Goal: Find specific page/section: Find specific page/section

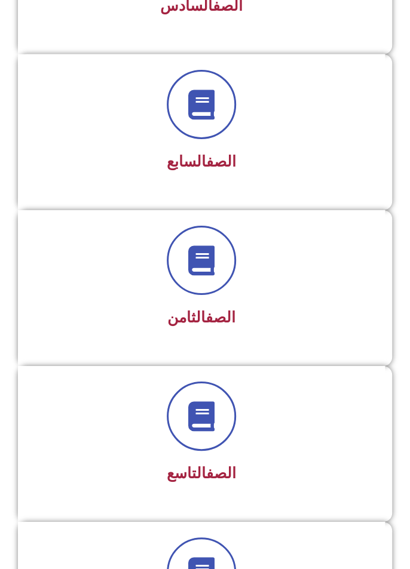
scroll to position [1184, 0]
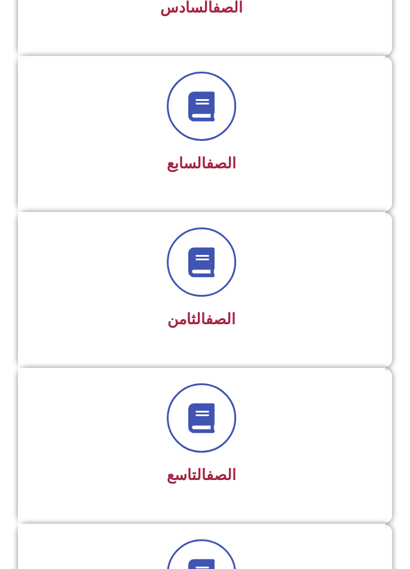
click at [232, 129] on div at bounding box center [201, 106] width 336 height 69
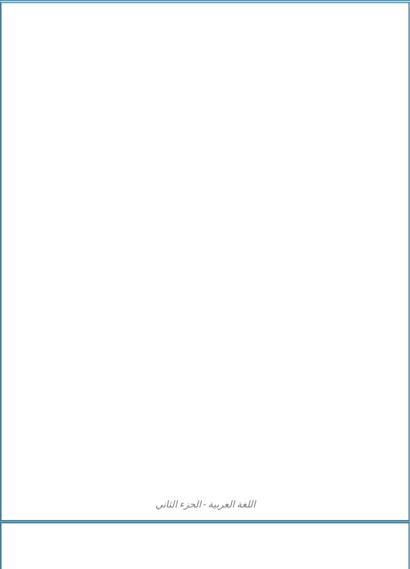
scroll to position [2278, 0]
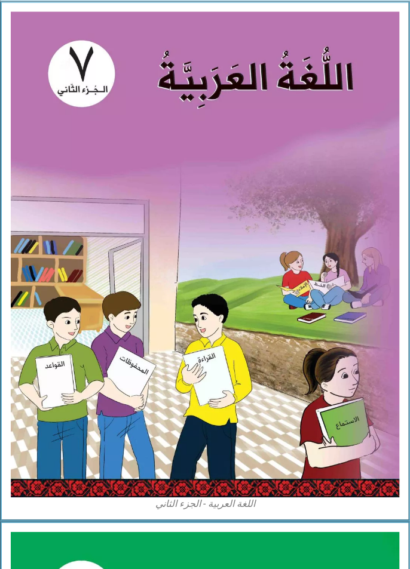
click at [275, 318] on img at bounding box center [205, 255] width 388 height 486
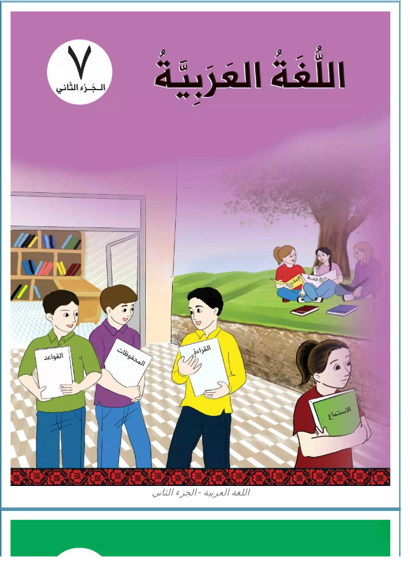
scroll to position [2337, -9]
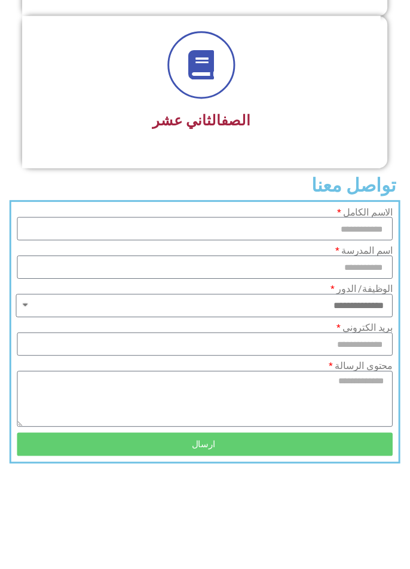
scroll to position [2029, 0]
